Goal: Transaction & Acquisition: Purchase product/service

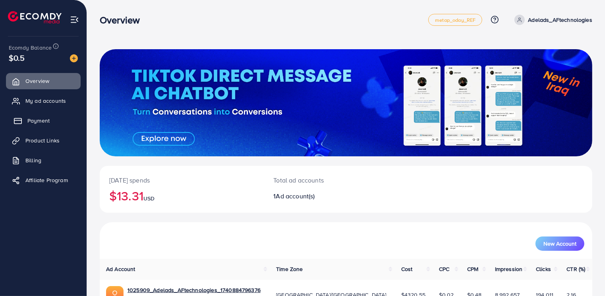
click at [57, 126] on link "Payment" at bounding box center [43, 121] width 75 height 16
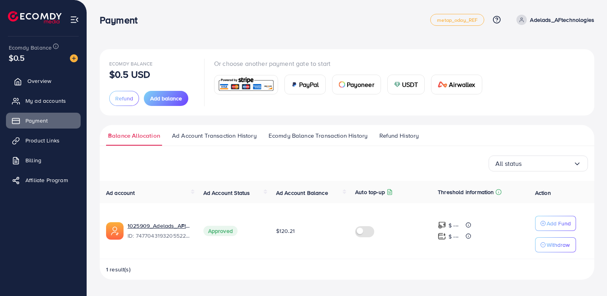
click at [46, 83] on span "Overview" at bounding box center [39, 81] width 24 height 8
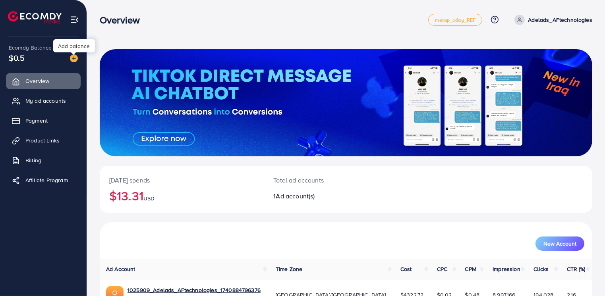
click at [73, 58] on img at bounding box center [74, 58] width 8 height 8
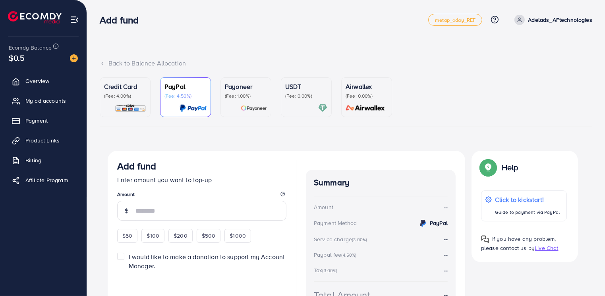
click at [141, 101] on div "Credit Card (Fee: 4.00%)" at bounding box center [125, 97] width 42 height 31
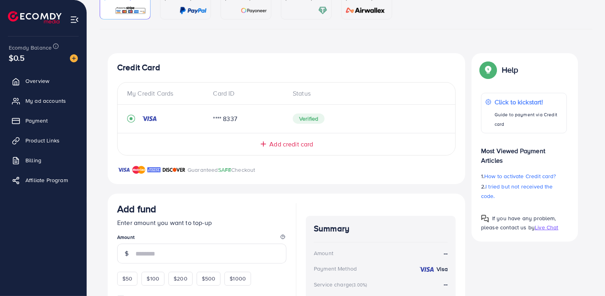
scroll to position [99, 0]
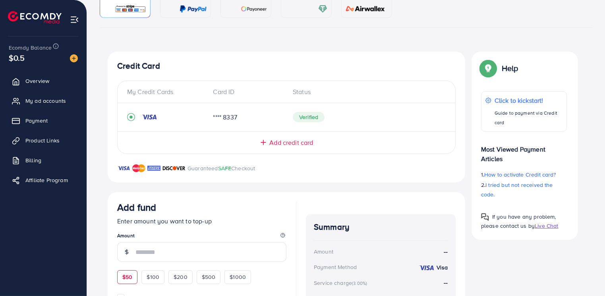
click at [121, 276] on div "$50" at bounding box center [127, 277] width 20 height 14
type input "**"
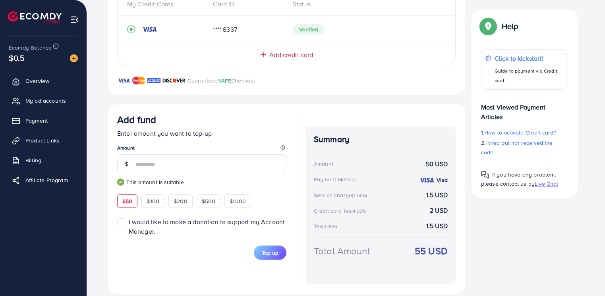
scroll to position [197, 0]
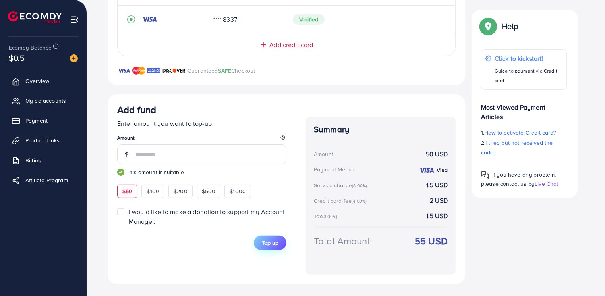
click at [271, 248] on button "Top up" at bounding box center [270, 243] width 33 height 14
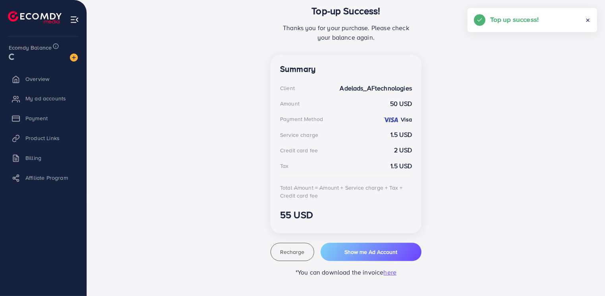
scroll to position [176, 0]
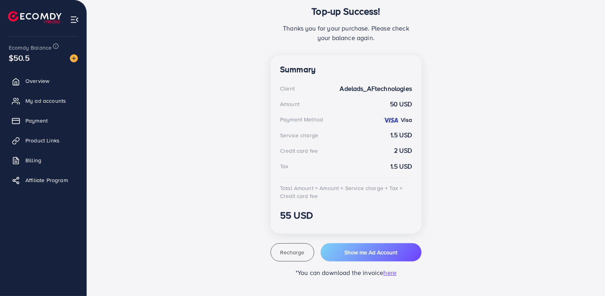
click at [136, 36] on div "Top-up Success! Thanks you for your purchase. Please check your balance again. …" at bounding box center [346, 126] width 477 height 303
